Goal: Information Seeking & Learning: Learn about a topic

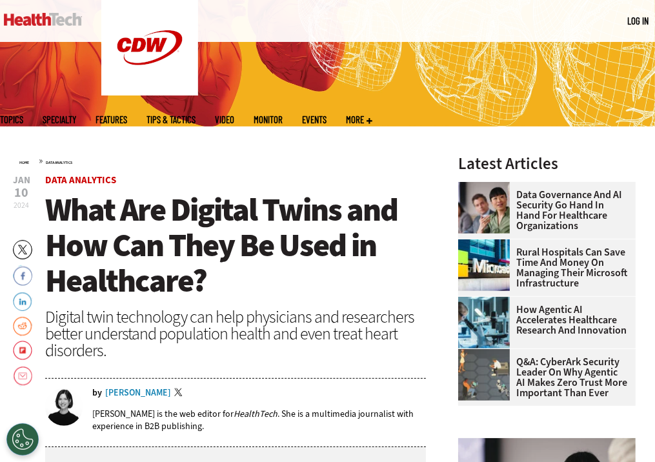
scroll to position [194, 0]
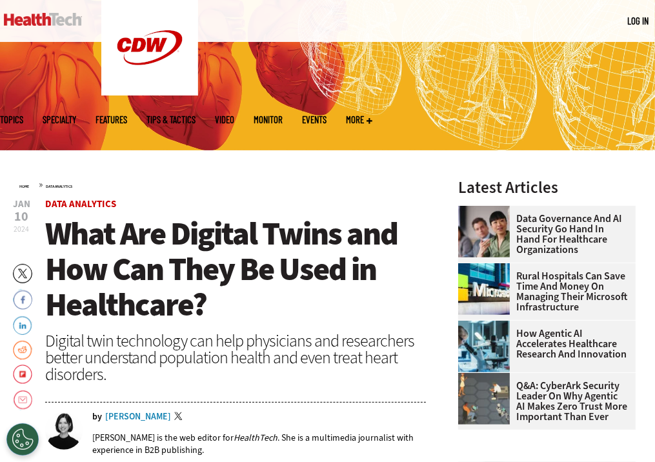
click at [535, 260] on div "Data Governance and AI Security Go Hand in Hand for Healthcare Organizations" at bounding box center [546, 234] width 177 height 57
click at [534, 281] on link "Rural Hospitals Can Save Time and Money on Managing Their Microsoft Infrastruct…" at bounding box center [543, 291] width 170 height 41
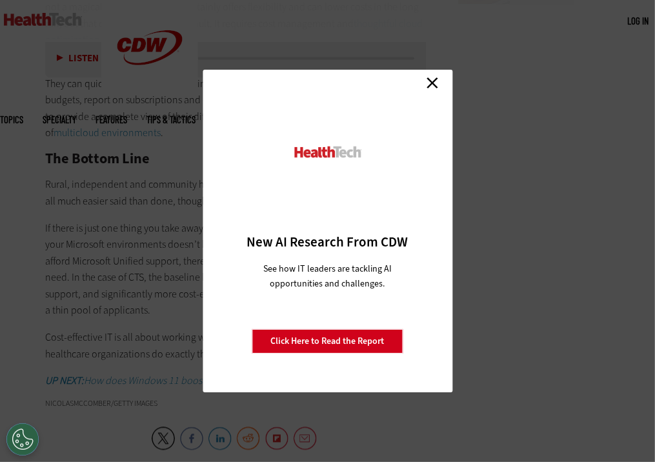
scroll to position [1614, 0]
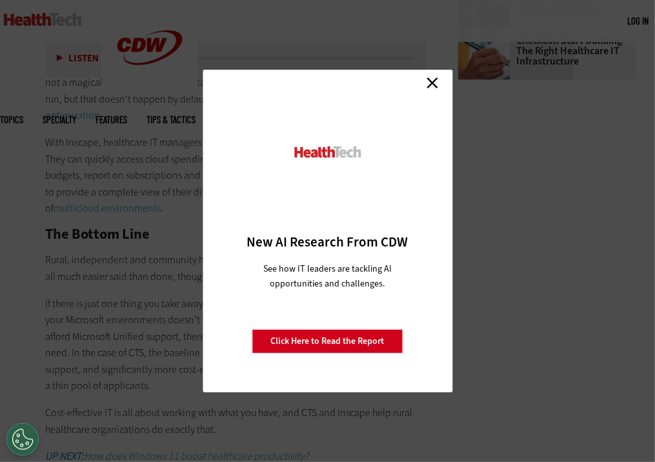
drag, startPoint x: 445, startPoint y: 77, endPoint x: 440, endPoint y: 85, distance: 9.3
click at [445, 77] on div "Close New AI Research From CDW See how IT leaders are tackling AI opportunities…" at bounding box center [328, 231] width 250 height 323
click at [439, 87] on link "Close" at bounding box center [432, 82] width 19 height 19
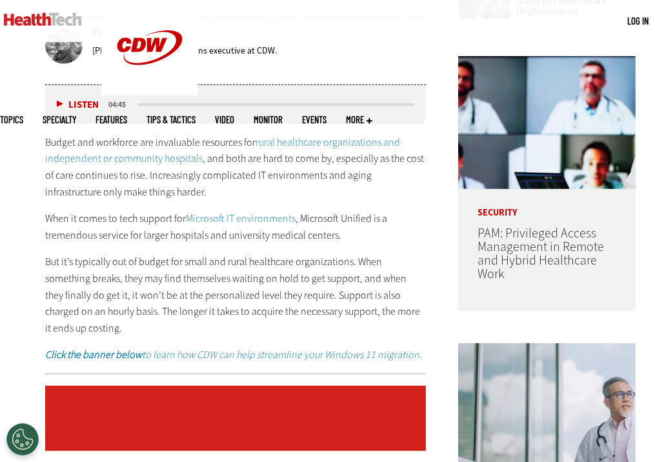
scroll to position [645, 0]
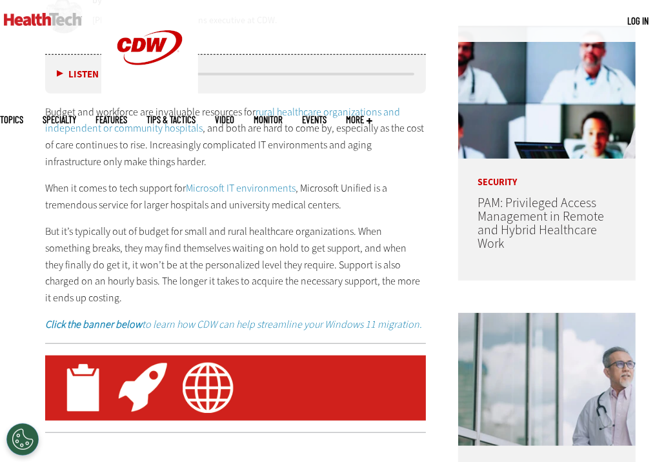
click at [52, 298] on p "But it’s typically out of budget for small and rural healthcare organizations. …" at bounding box center [235, 264] width 381 height 83
